Goal: Find specific page/section: Find specific page/section

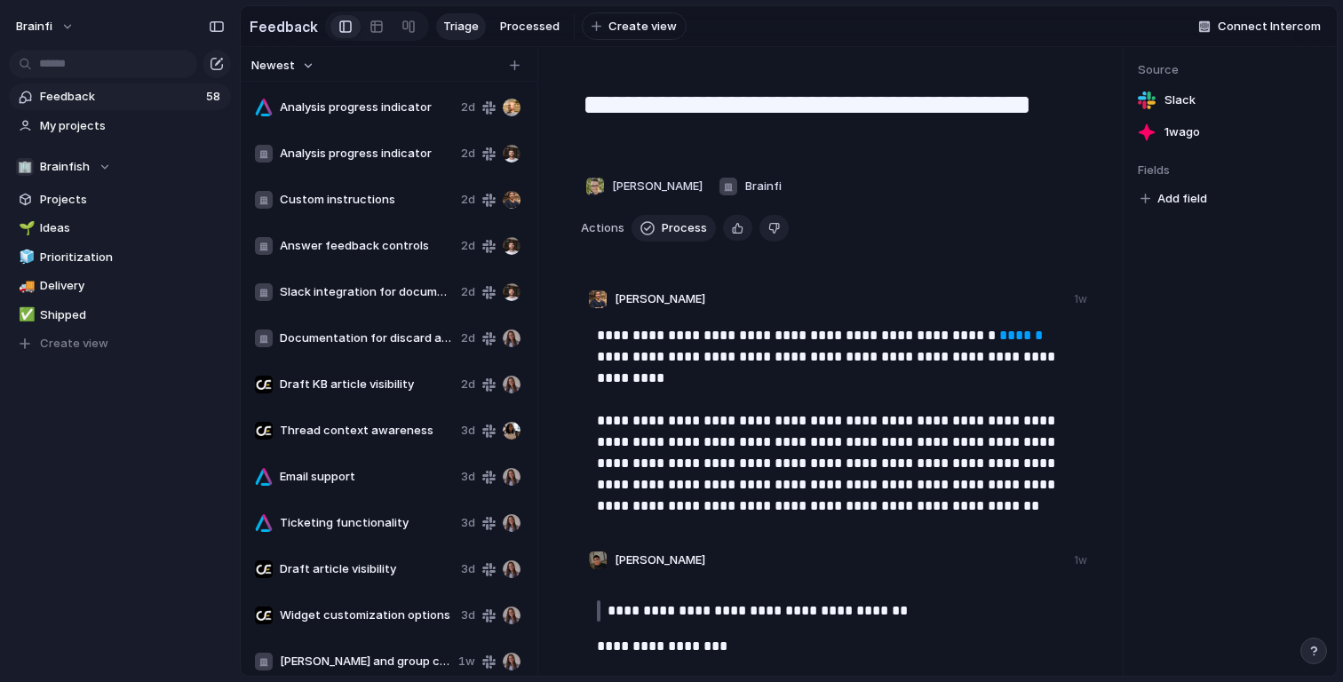
click at [372, 92] on div "Analysis progress indicator 2d" at bounding box center [388, 107] width 280 height 43
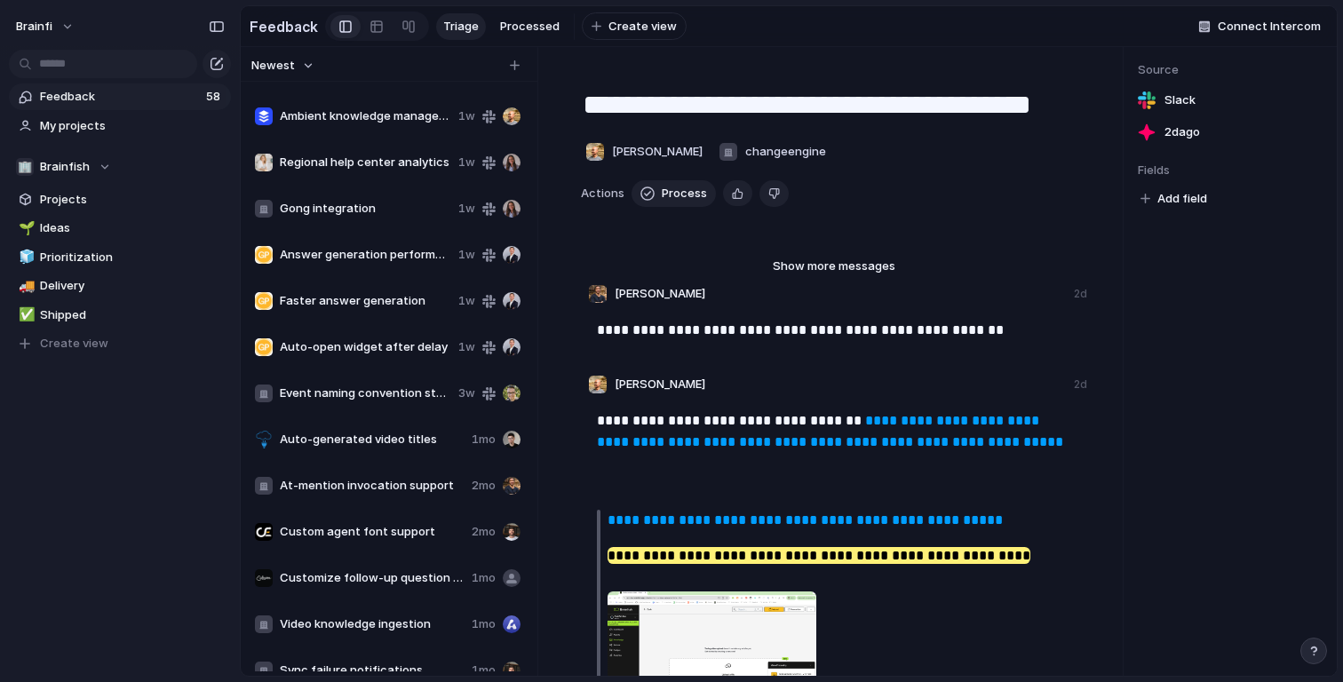
scroll to position [997, 0]
